Goal: Task Accomplishment & Management: Use online tool/utility

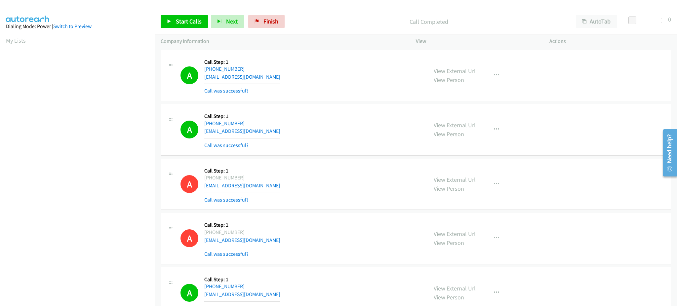
scroll to position [66, 0]
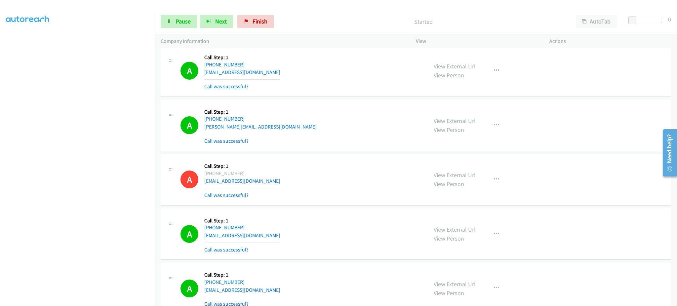
click at [213, 14] on div "Start Calls Pause Next Finish Started AutoTab AutoTab 0" at bounding box center [416, 21] width 522 height 25
click at [213, 16] on button "Next" at bounding box center [216, 21] width 33 height 13
click at [193, 18] on link "Pause" at bounding box center [179, 21] width 36 height 13
click at [196, 28] on div "Start Calls Pause Next Finish Paused AutoTab AutoTab 0" at bounding box center [416, 21] width 522 height 25
click at [196, 24] on span "Start Calls" at bounding box center [189, 22] width 26 height 8
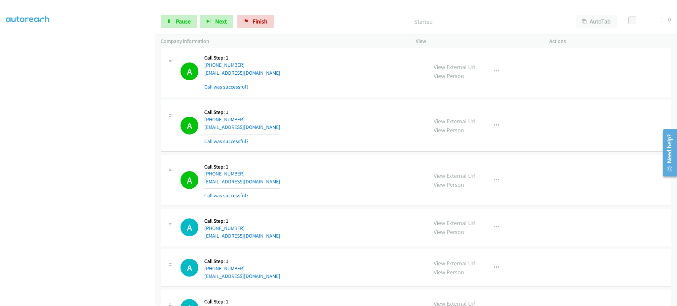
scroll to position [3363, 0]
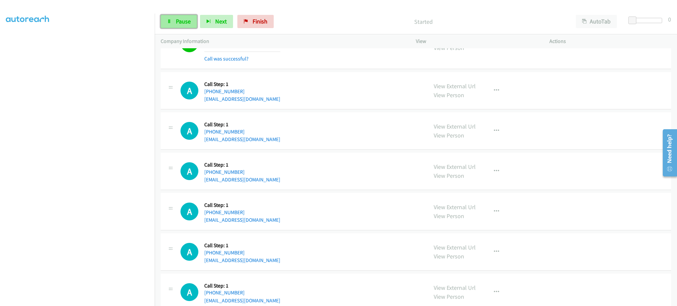
click at [180, 25] on link "Pause" at bounding box center [179, 21] width 36 height 13
click at [495, 177] on button "button" at bounding box center [497, 171] width 18 height 13
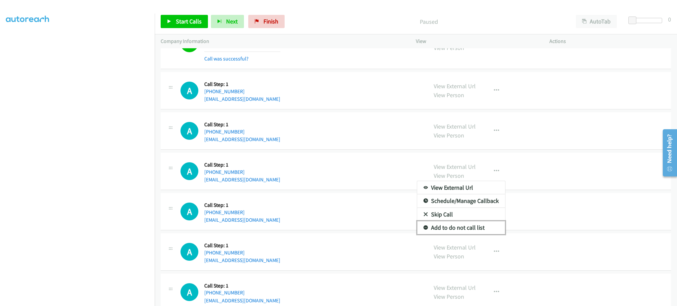
click at [485, 226] on link "Add to do not call list" at bounding box center [461, 227] width 88 height 13
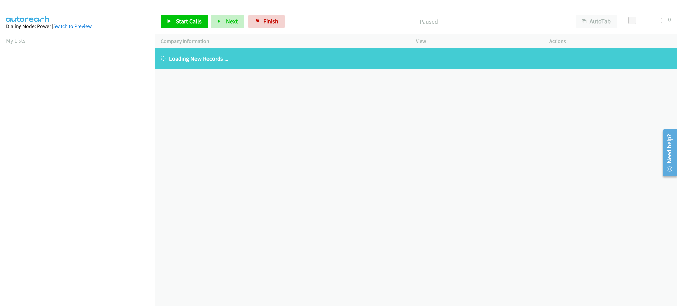
click at [19, 43] on link "My Lists" at bounding box center [16, 41] width 20 height 8
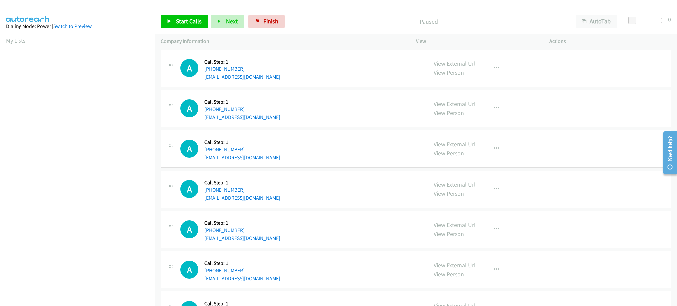
click at [14, 39] on link "My Lists" at bounding box center [16, 41] width 20 height 8
click at [191, 23] on span "Start Calls" at bounding box center [189, 22] width 26 height 8
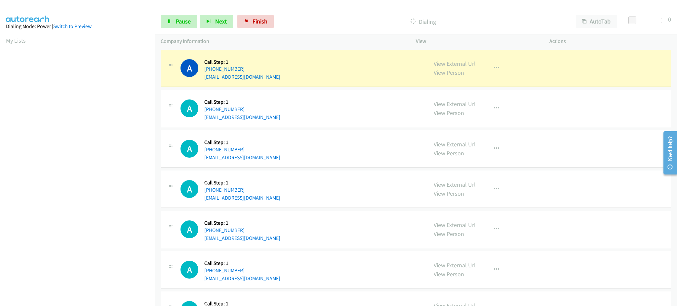
scroll to position [66, 0]
click at [189, 27] on link "Pause" at bounding box center [179, 21] width 36 height 13
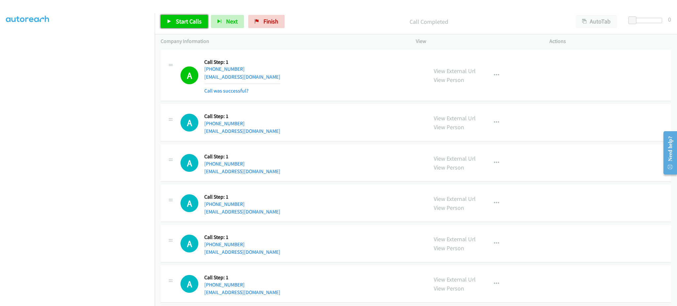
click at [184, 19] on span "Start Calls" at bounding box center [189, 22] width 26 height 8
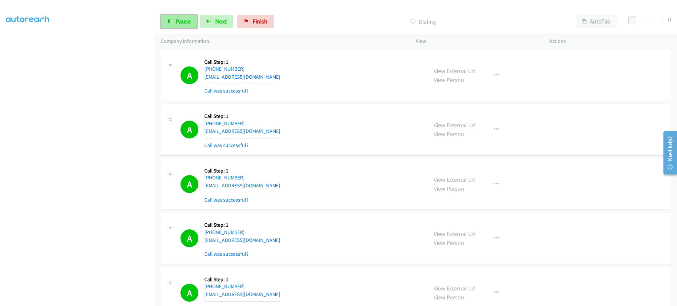
click at [178, 18] on span "Pause" at bounding box center [183, 22] width 15 height 8
click at [176, 28] on div "Start Calls Pause Next Finish Call Completed AutoTab AutoTab 0" at bounding box center [416, 21] width 522 height 25
click at [175, 23] on link "Start Calls" at bounding box center [184, 21] width 47 height 13
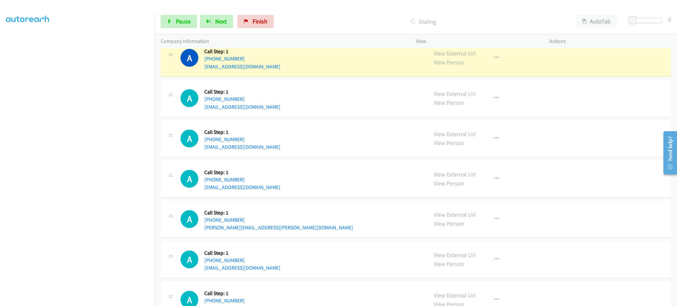
scroll to position [661, 0]
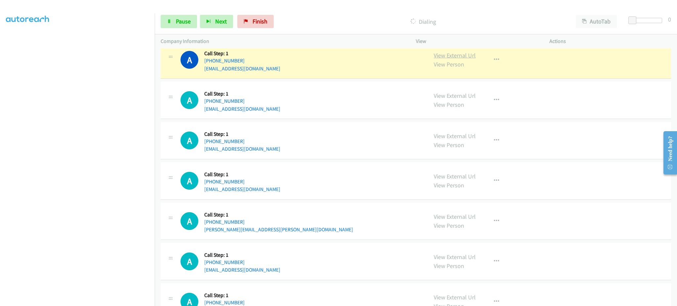
click at [448, 54] on link "View External Url" at bounding box center [455, 56] width 42 height 8
drag, startPoint x: 266, startPoint y: 63, endPoint x: 210, endPoint y: 62, distance: 55.9
click at [210, 62] on div "A Callback Scheduled Call Step: 1 America/New_York [PHONE_NUMBER] [EMAIL_ADDRES…" at bounding box center [301, 59] width 241 height 25
copy link "[PHONE_NUMBER]"
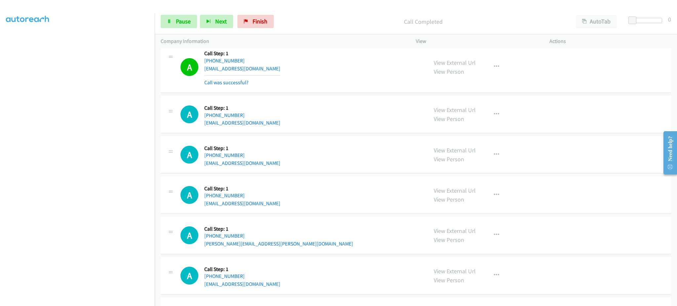
click at [483, 66] on div "View External Url View Person View External Url Email Schedule/Manage Callback …" at bounding box center [498, 66] width 140 height 39
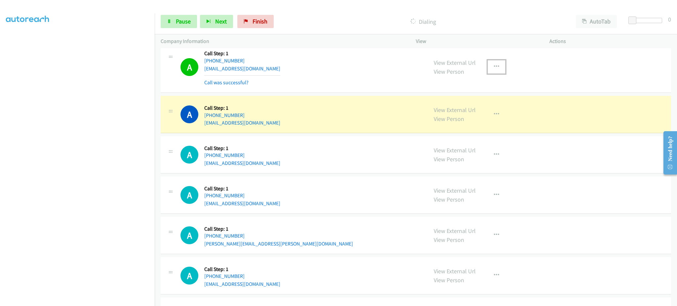
drag, startPoint x: 495, startPoint y: 67, endPoint x: 490, endPoint y: 129, distance: 61.4
click at [495, 67] on icon "button" at bounding box center [496, 66] width 5 height 5
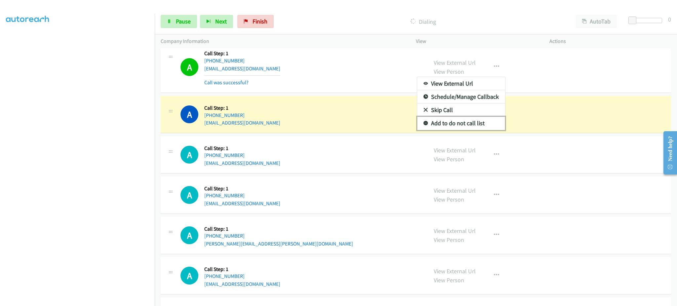
click at [482, 122] on link "Add to do not call list" at bounding box center [461, 123] width 88 height 13
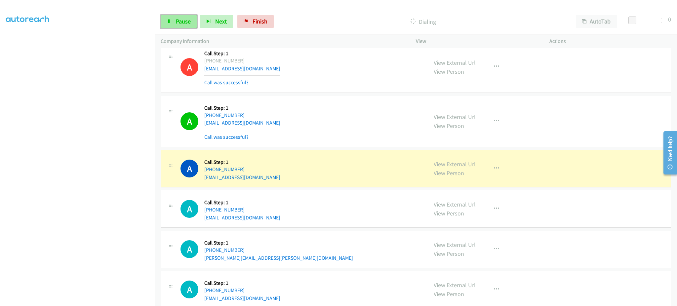
click at [174, 23] on link "Pause" at bounding box center [179, 21] width 36 height 13
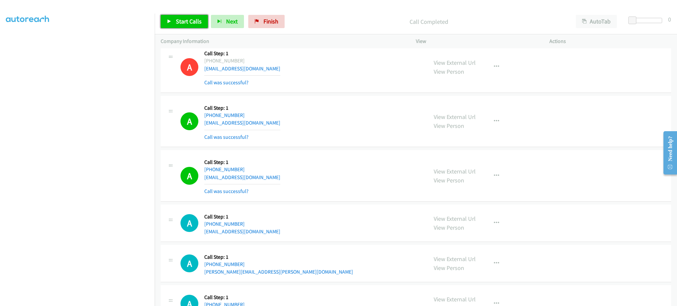
click at [199, 26] on link "Start Calls" at bounding box center [184, 21] width 47 height 13
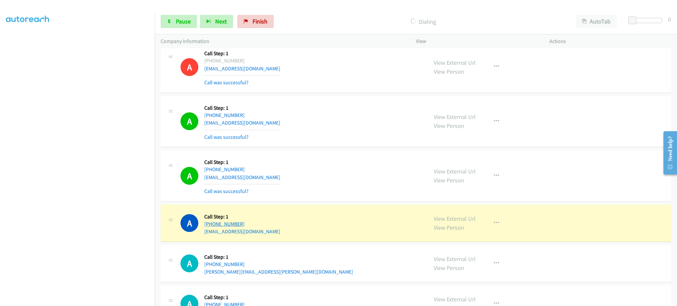
drag, startPoint x: 260, startPoint y: 225, endPoint x: 208, endPoint y: 225, distance: 51.6
click at [208, 225] on div "[PHONE_NUMBER]" at bounding box center [242, 224] width 76 height 8
copy link "[PHONE_NUMBER]"
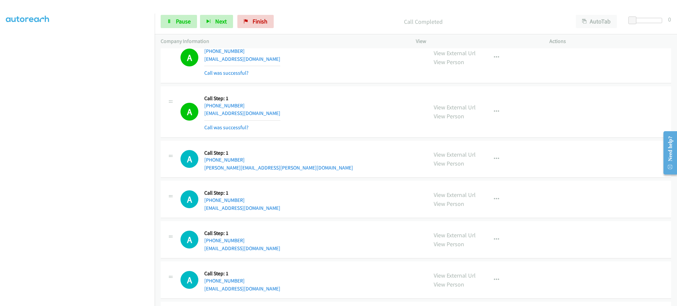
scroll to position [794, 0]
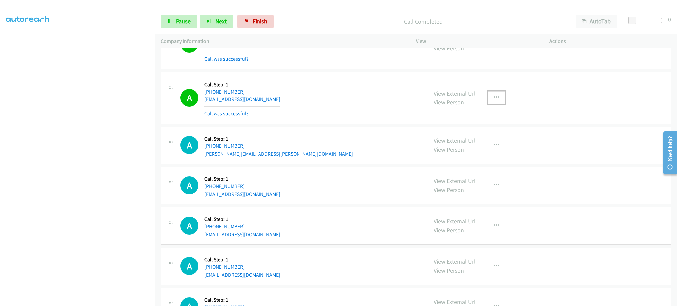
click at [499, 98] on button "button" at bounding box center [497, 97] width 18 height 13
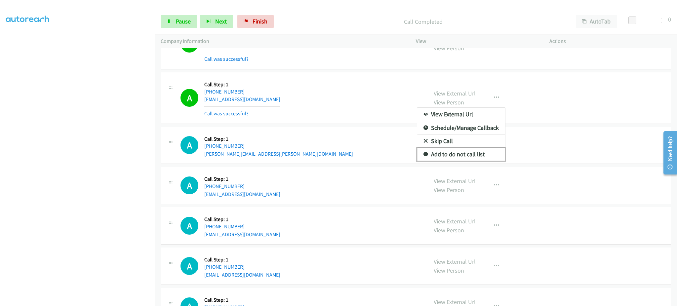
click at [483, 155] on link "Add to do not call list" at bounding box center [461, 154] width 88 height 13
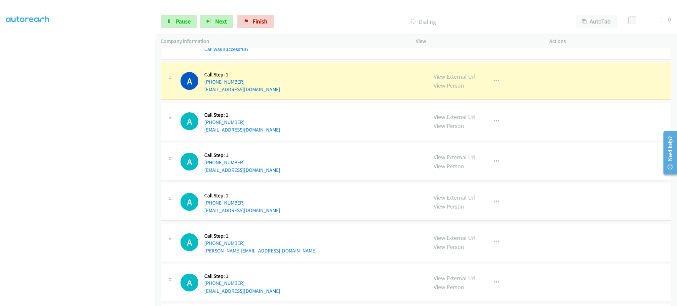
scroll to position [926, 0]
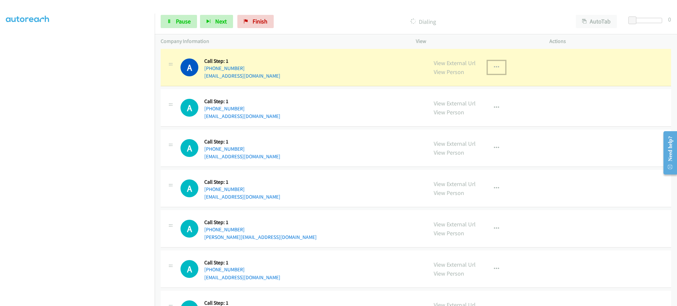
click at [494, 70] on icon "button" at bounding box center [496, 67] width 5 height 5
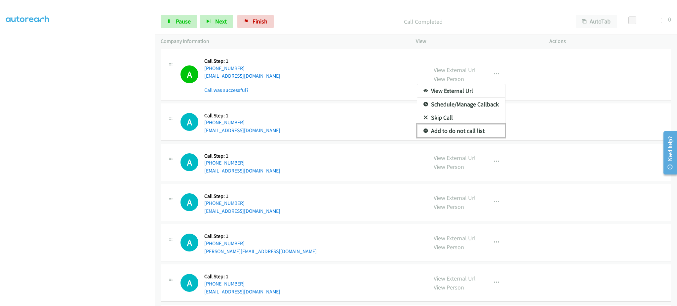
click at [473, 135] on link "Add to do not call list" at bounding box center [461, 130] width 88 height 13
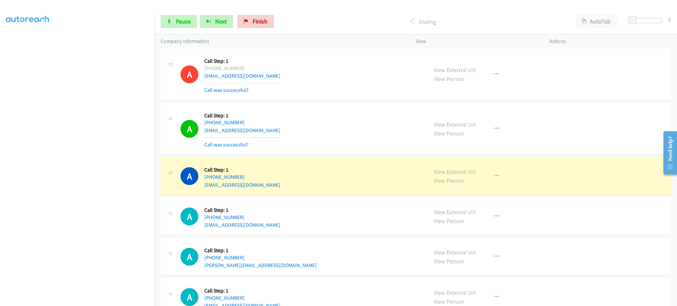
click at [117, 300] on section at bounding box center [77, 149] width 143 height 316
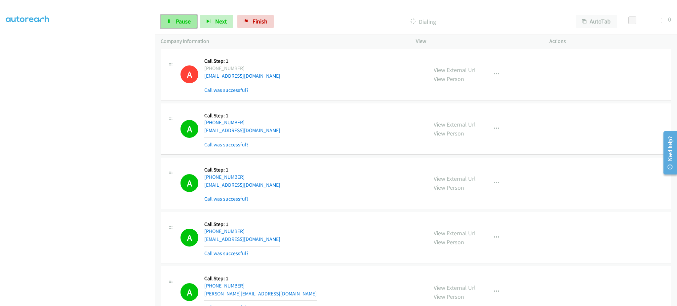
click at [192, 22] on link "Pause" at bounding box center [179, 21] width 36 height 13
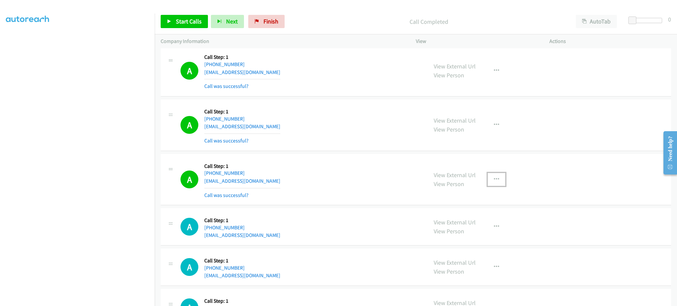
click at [498, 178] on button "button" at bounding box center [497, 179] width 18 height 13
click at [444, 236] on link "Add to do not call list" at bounding box center [461, 235] width 88 height 13
